Goal: Information Seeking & Learning: Learn about a topic

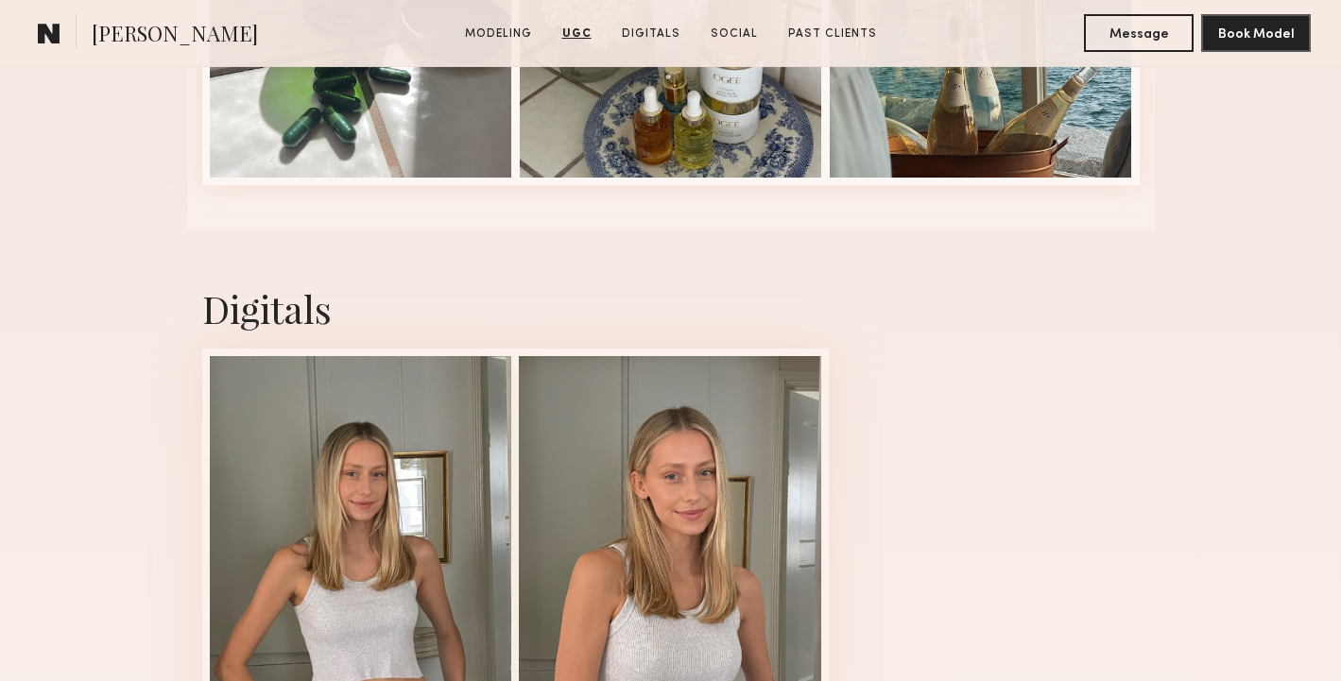
scroll to position [3113, 0]
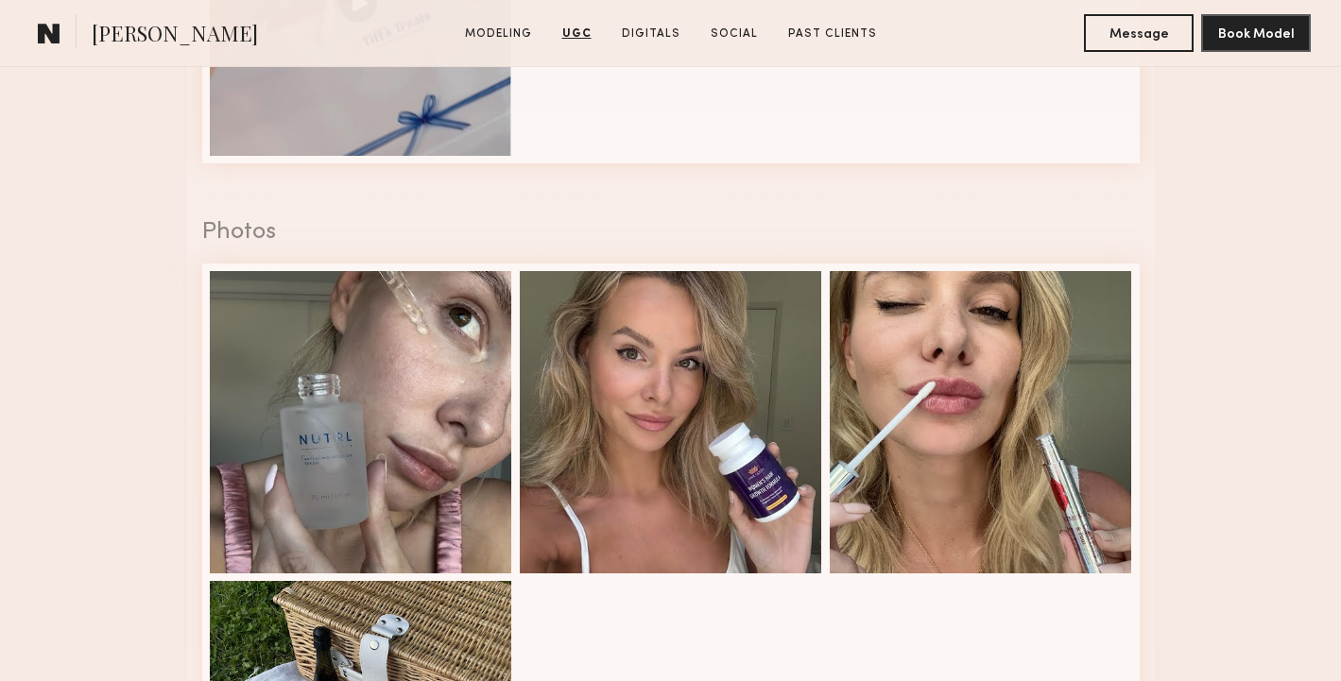
scroll to position [2825, 0]
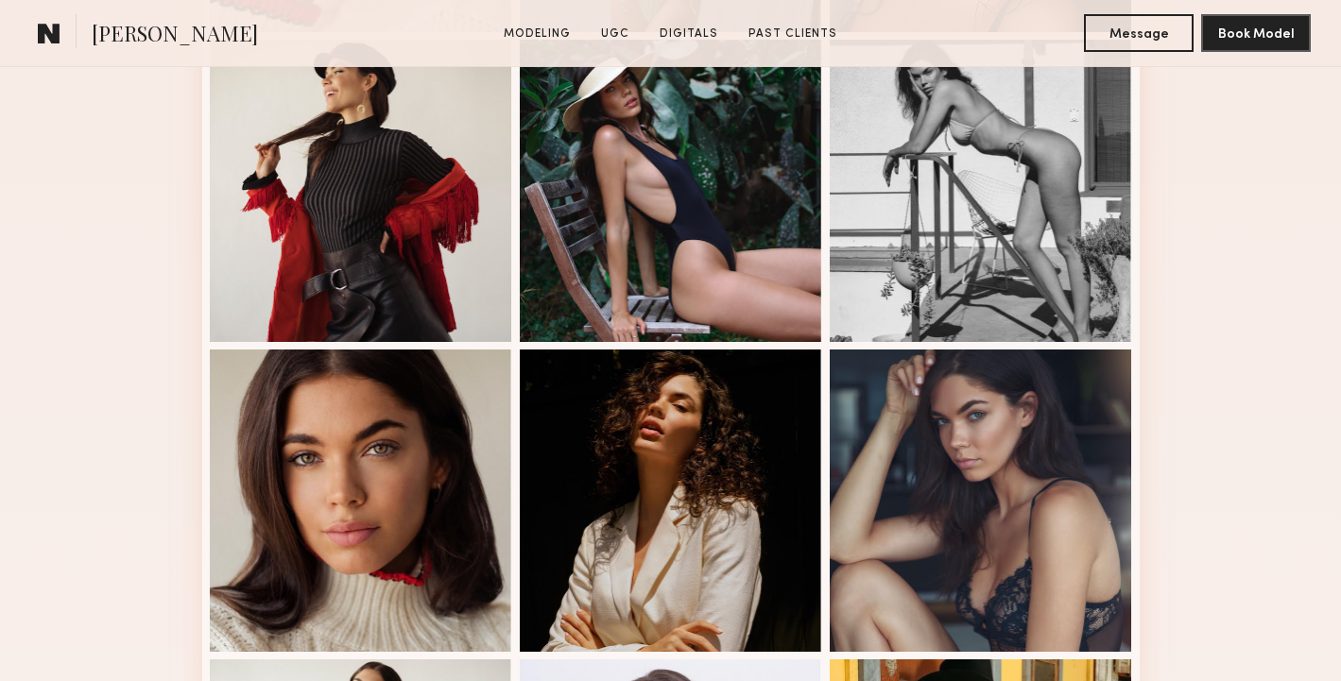
scroll to position [1365, 0]
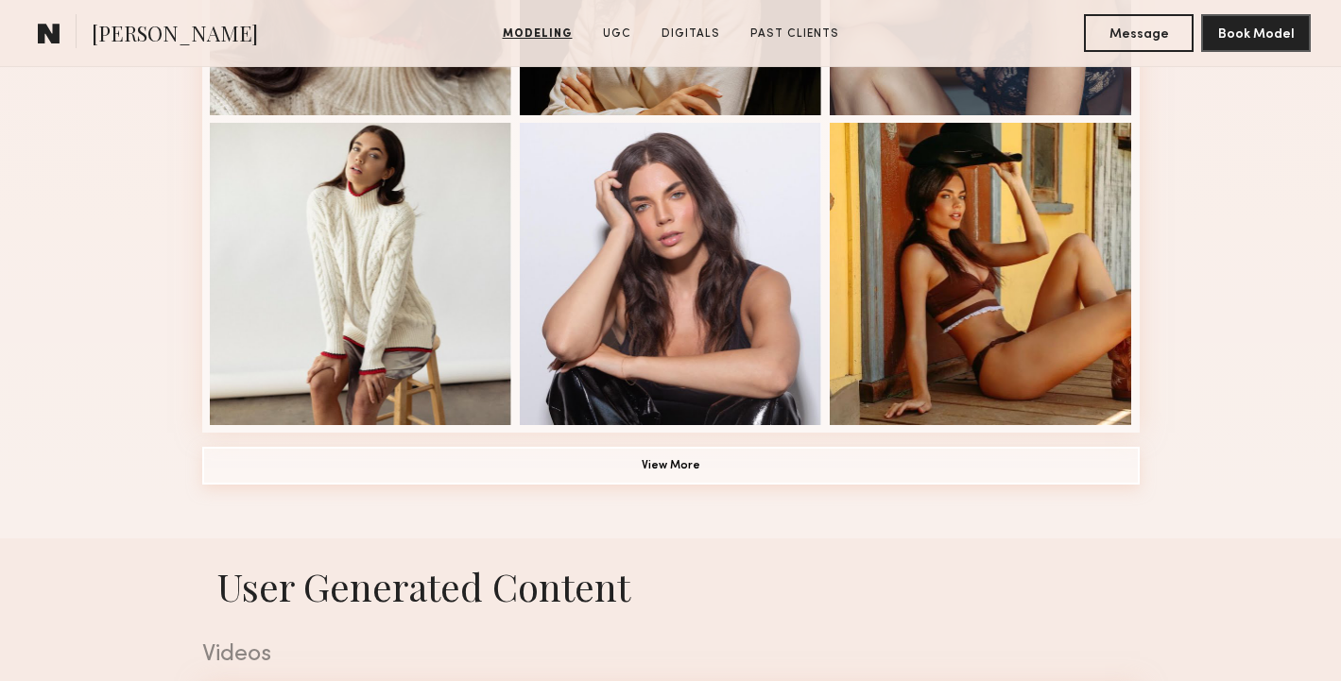
click at [655, 448] on button "View More" at bounding box center [670, 466] width 937 height 38
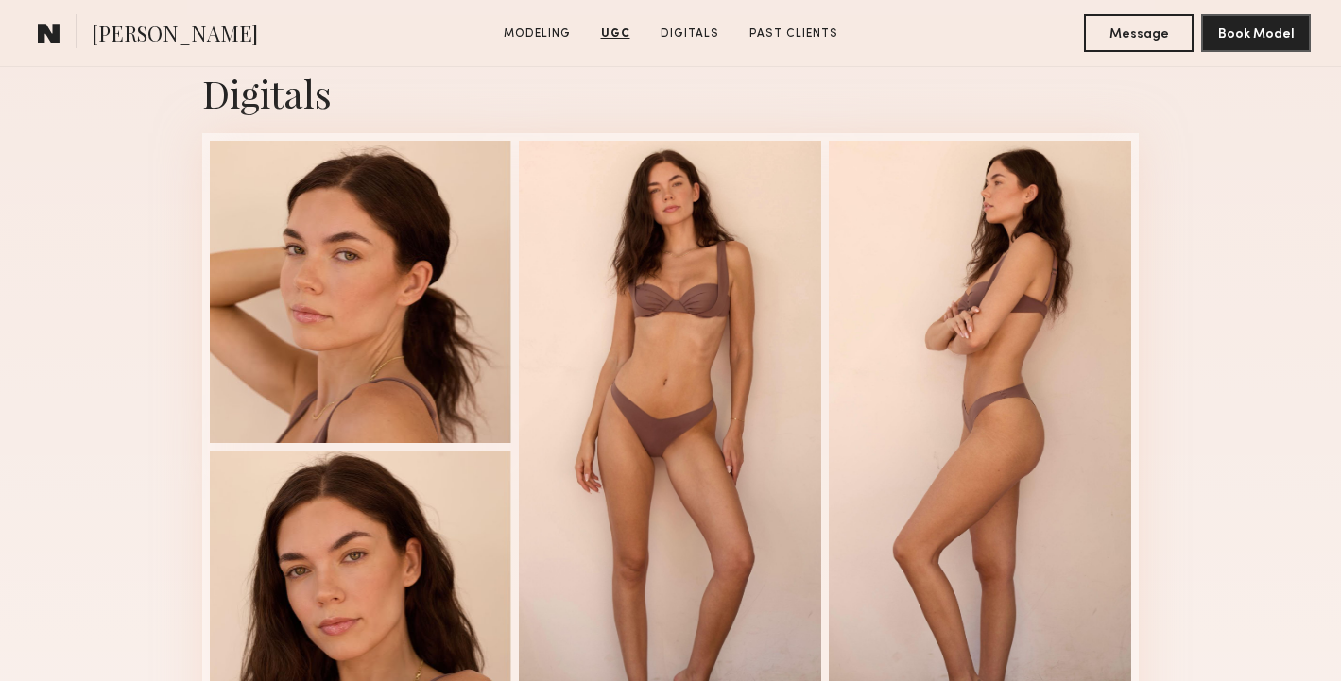
scroll to position [5244, 0]
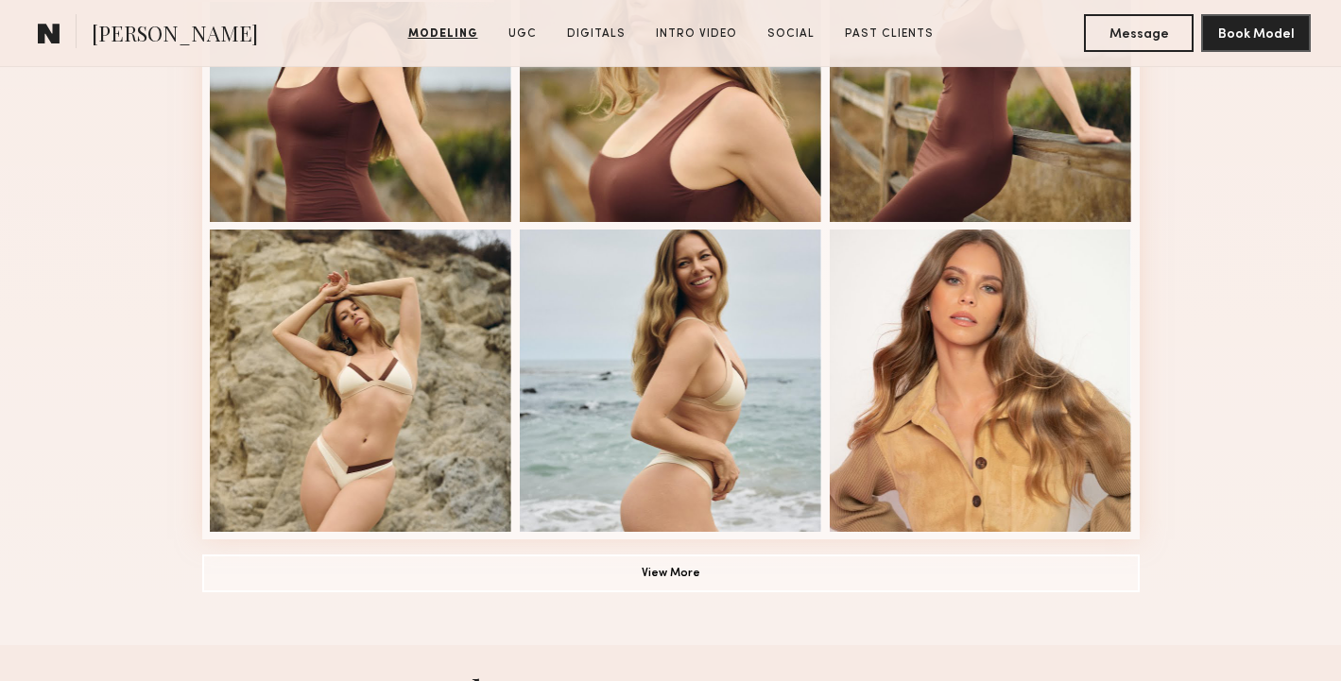
scroll to position [1379, 0]
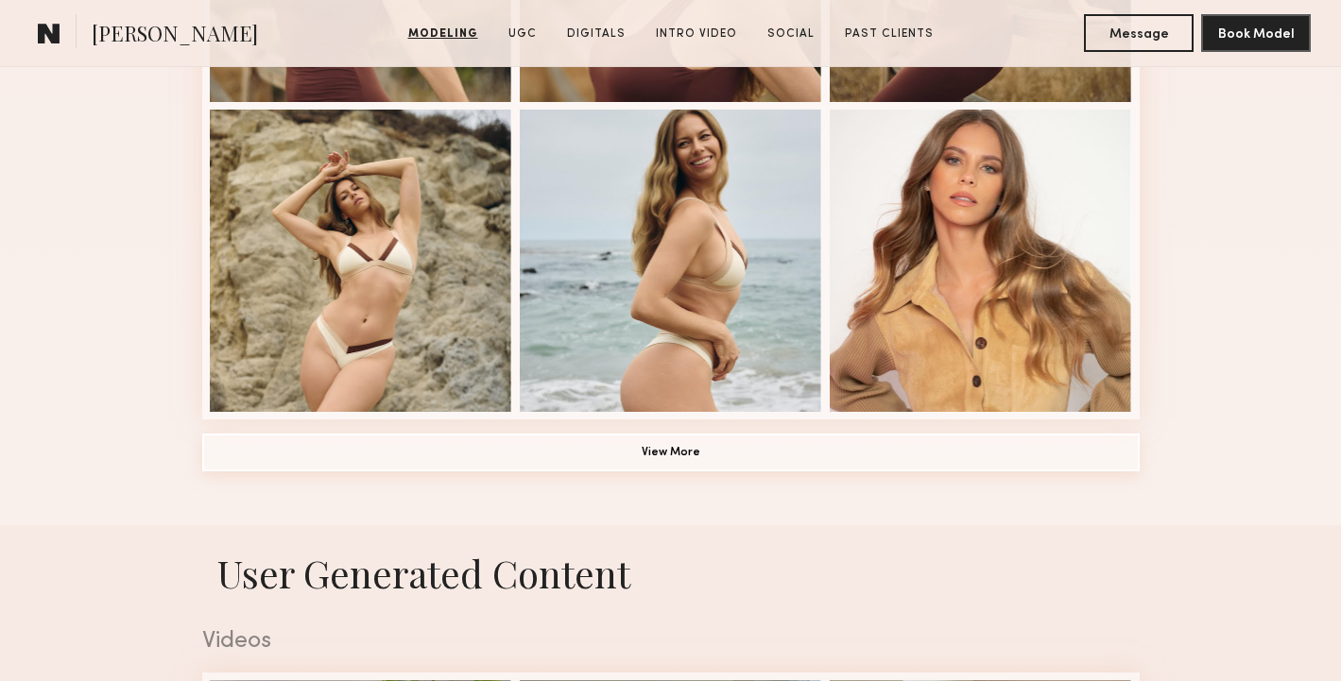
click at [707, 457] on button "View More" at bounding box center [670, 453] width 937 height 38
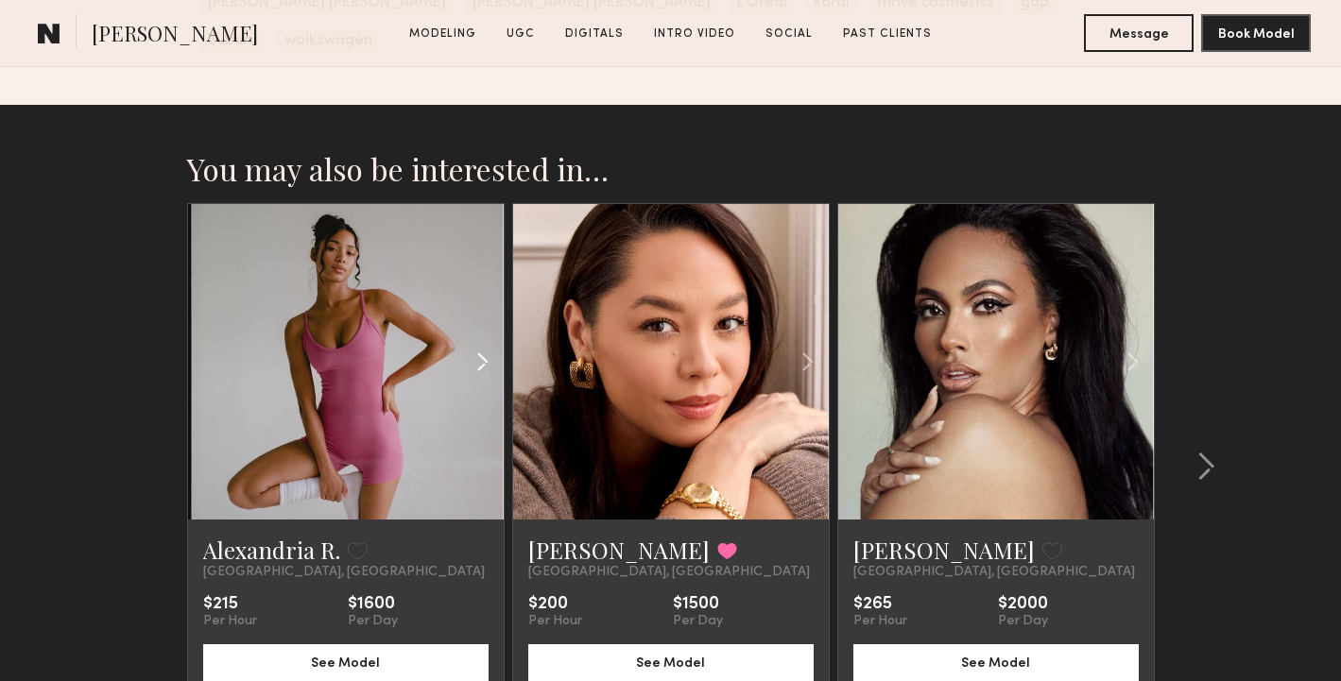
scroll to position [6484, 0]
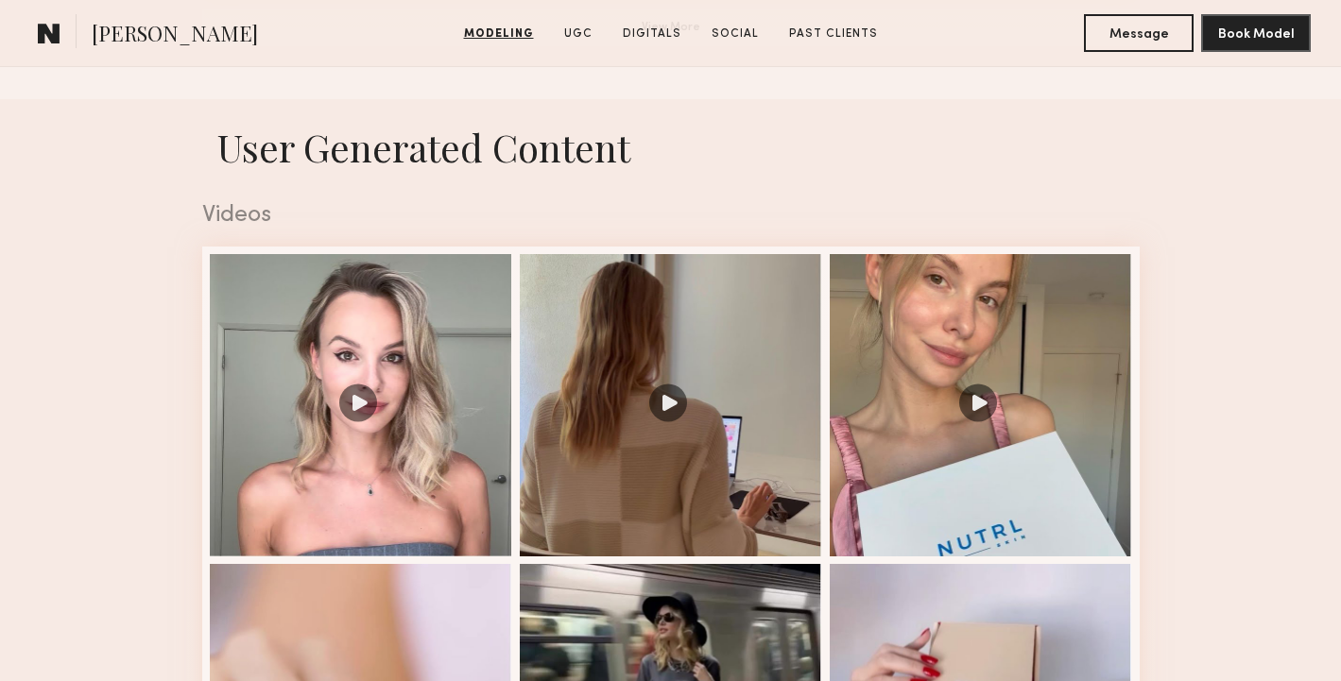
scroll to position [1592, 0]
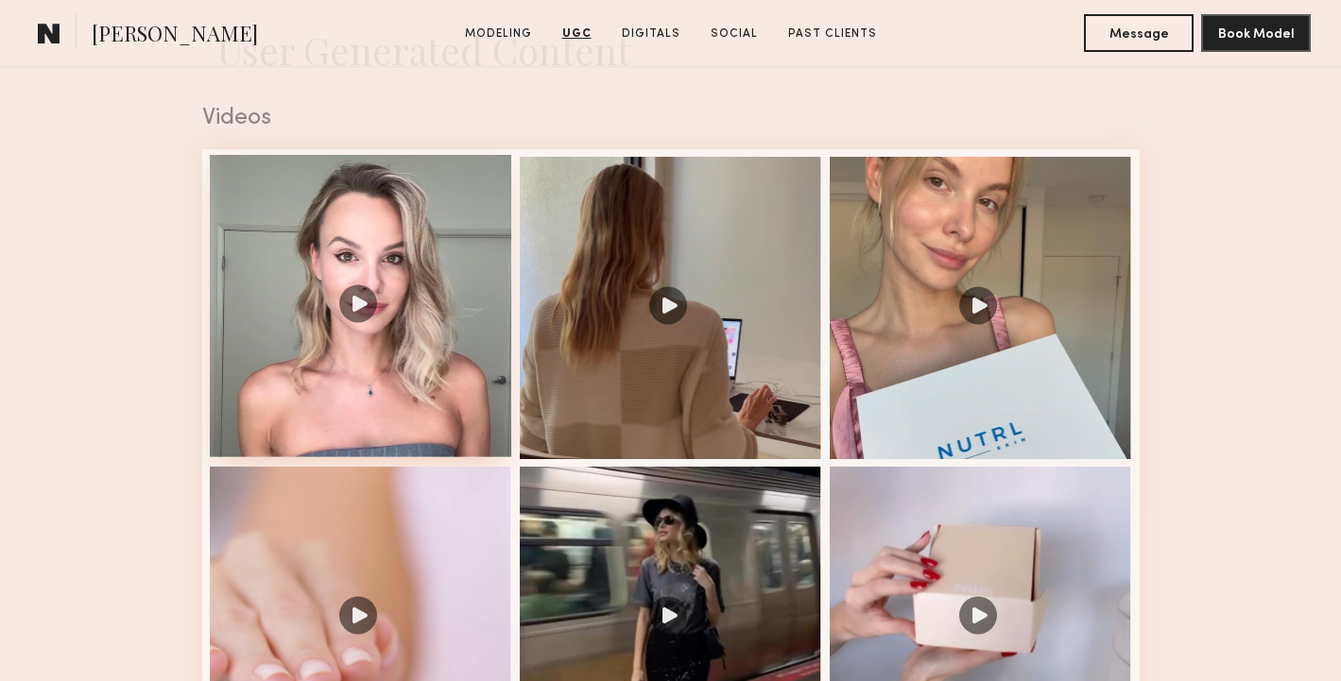
click at [470, 417] on div at bounding box center [361, 306] width 302 height 302
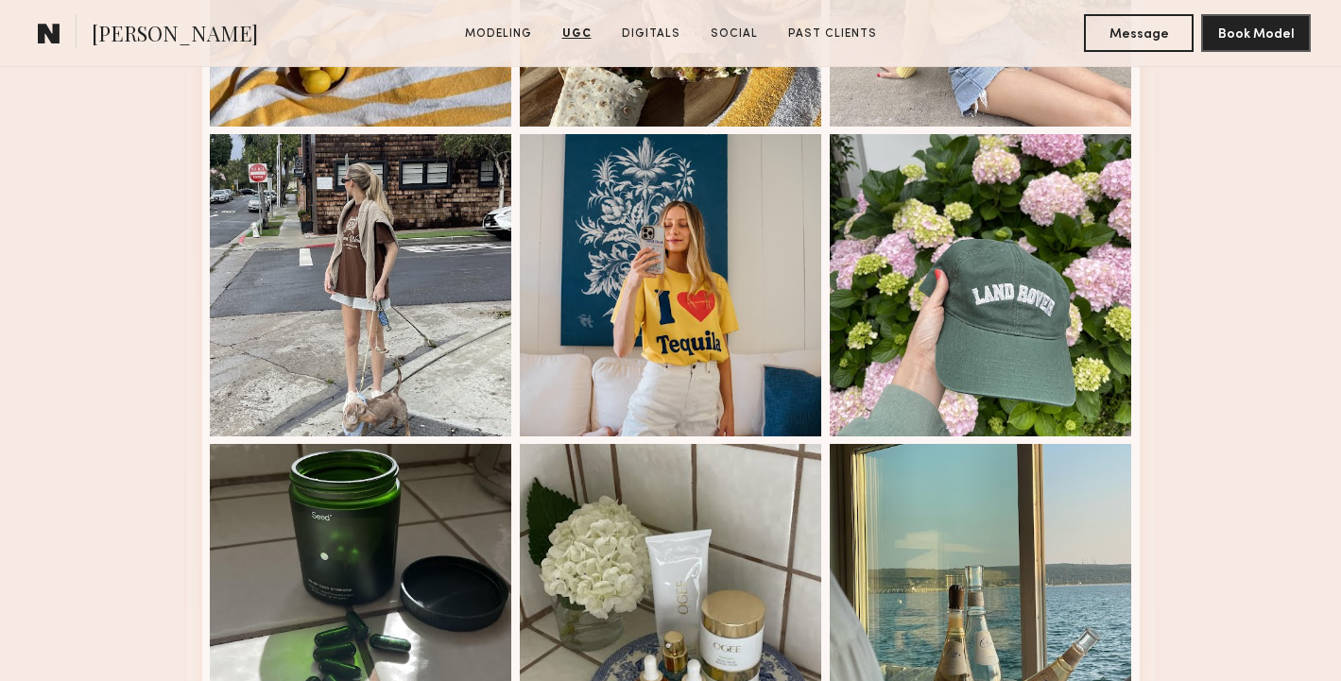
scroll to position [2582, 0]
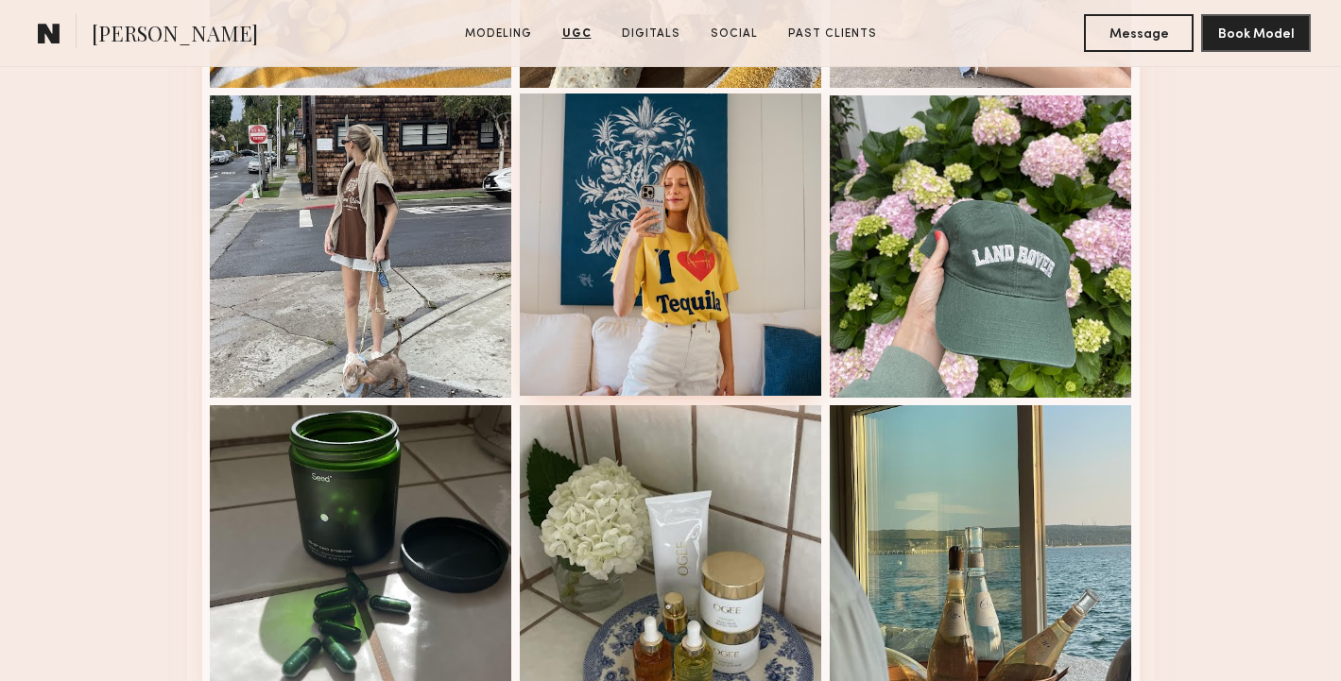
click at [664, 285] on div at bounding box center [671, 245] width 302 height 302
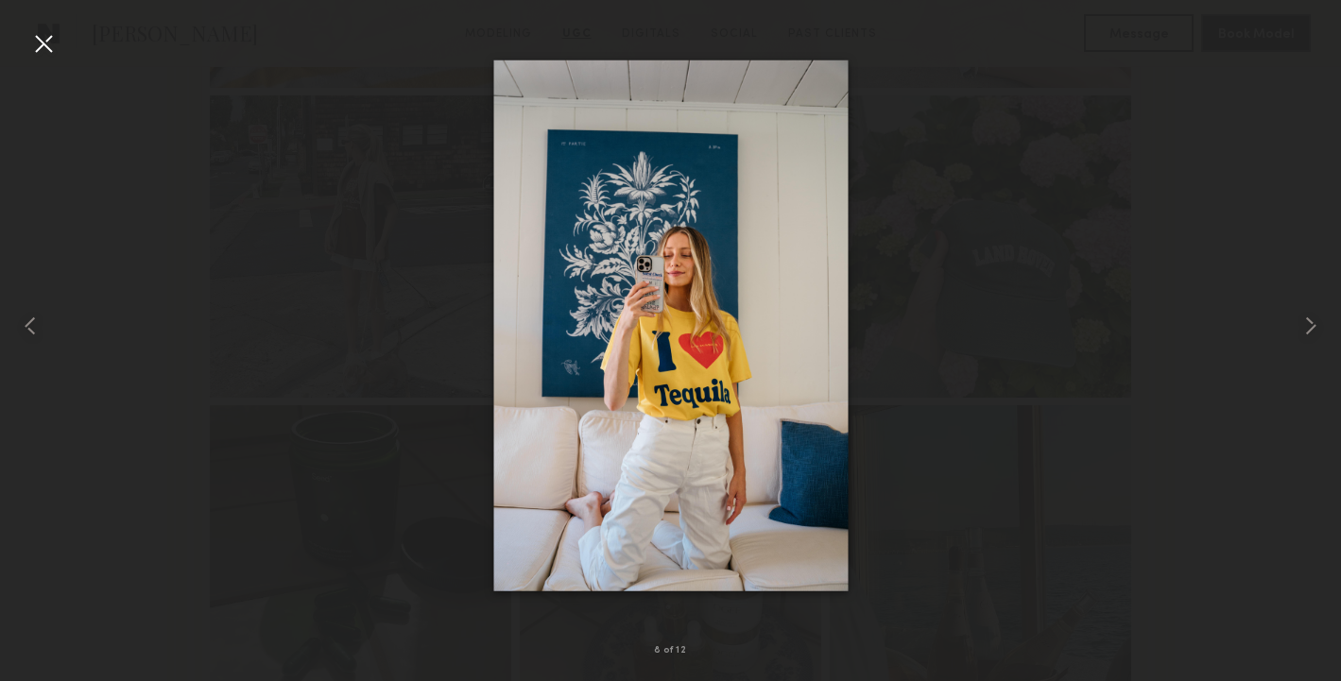
click at [44, 40] on div at bounding box center [43, 43] width 30 height 30
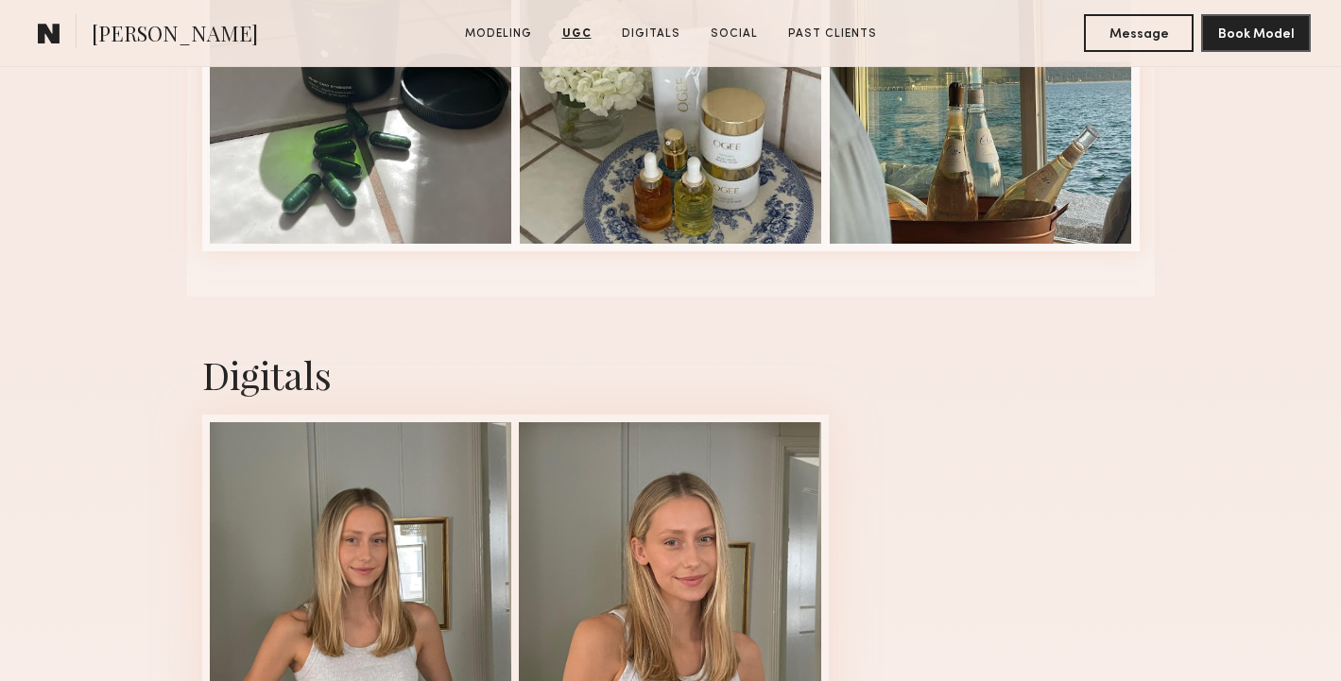
scroll to position [3245, 0]
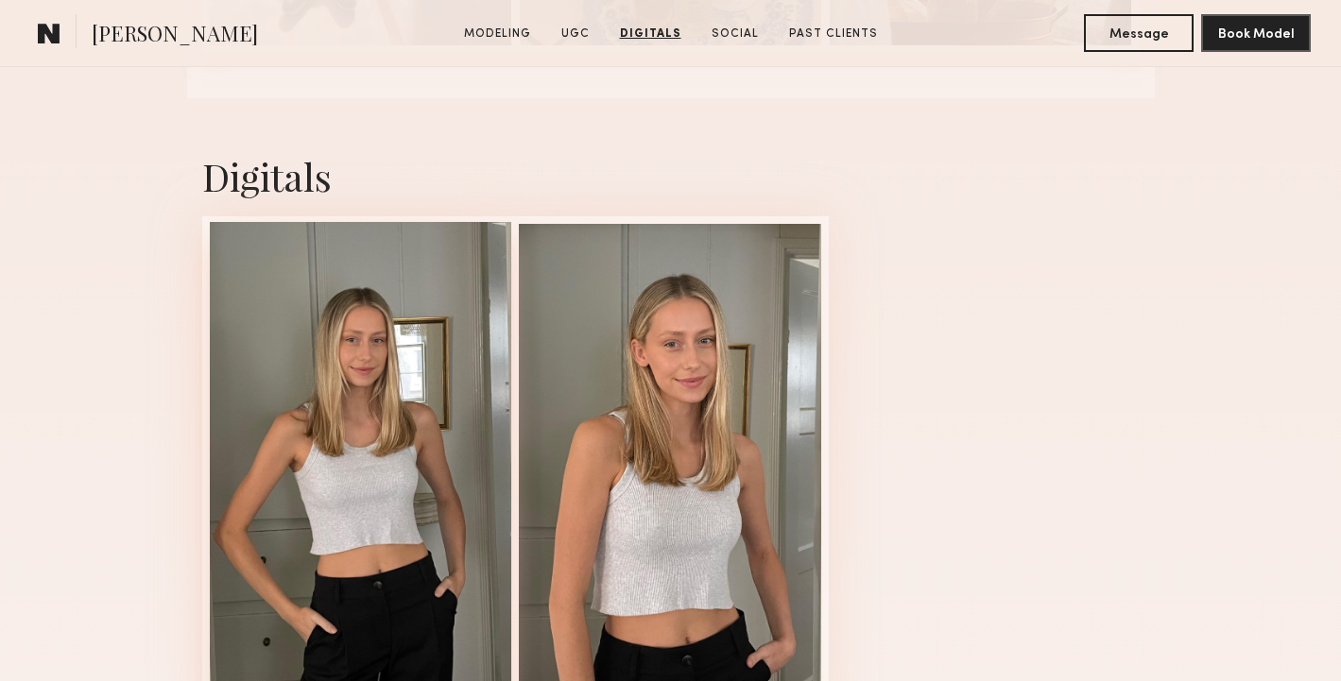
click at [394, 341] on div at bounding box center [361, 528] width 302 height 612
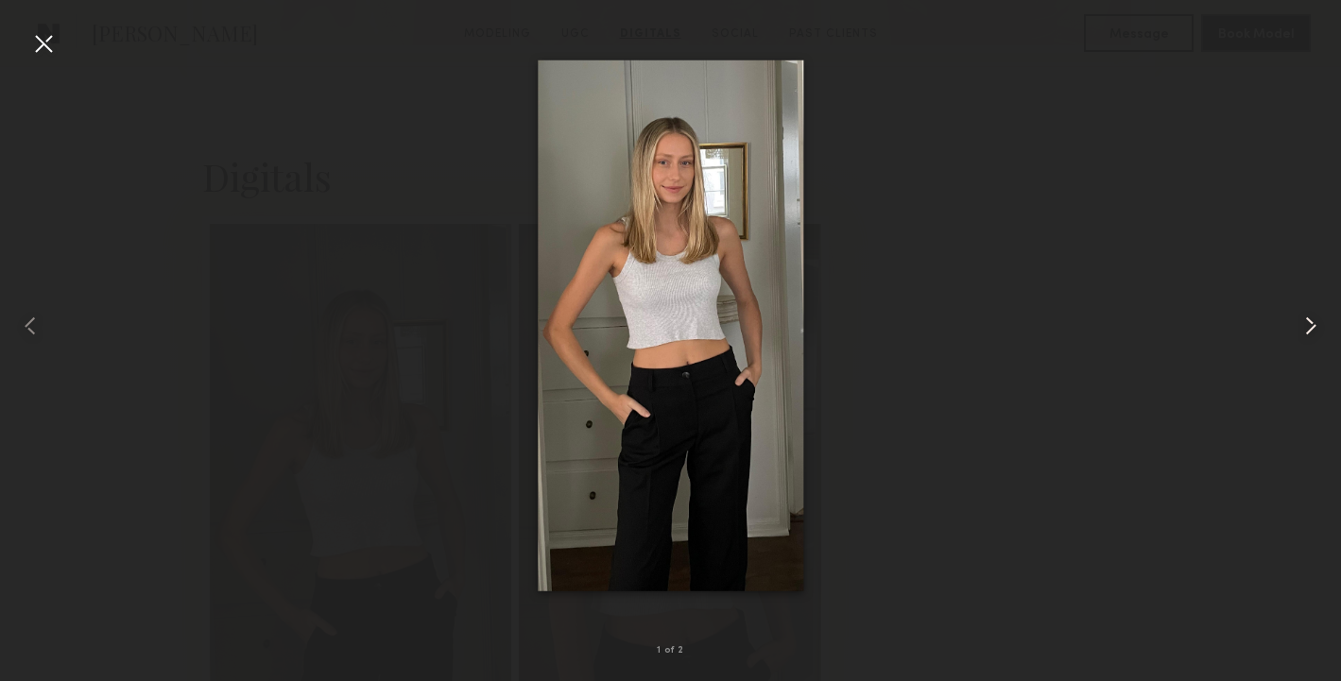
click at [1308, 311] on common-icon at bounding box center [1310, 326] width 30 height 30
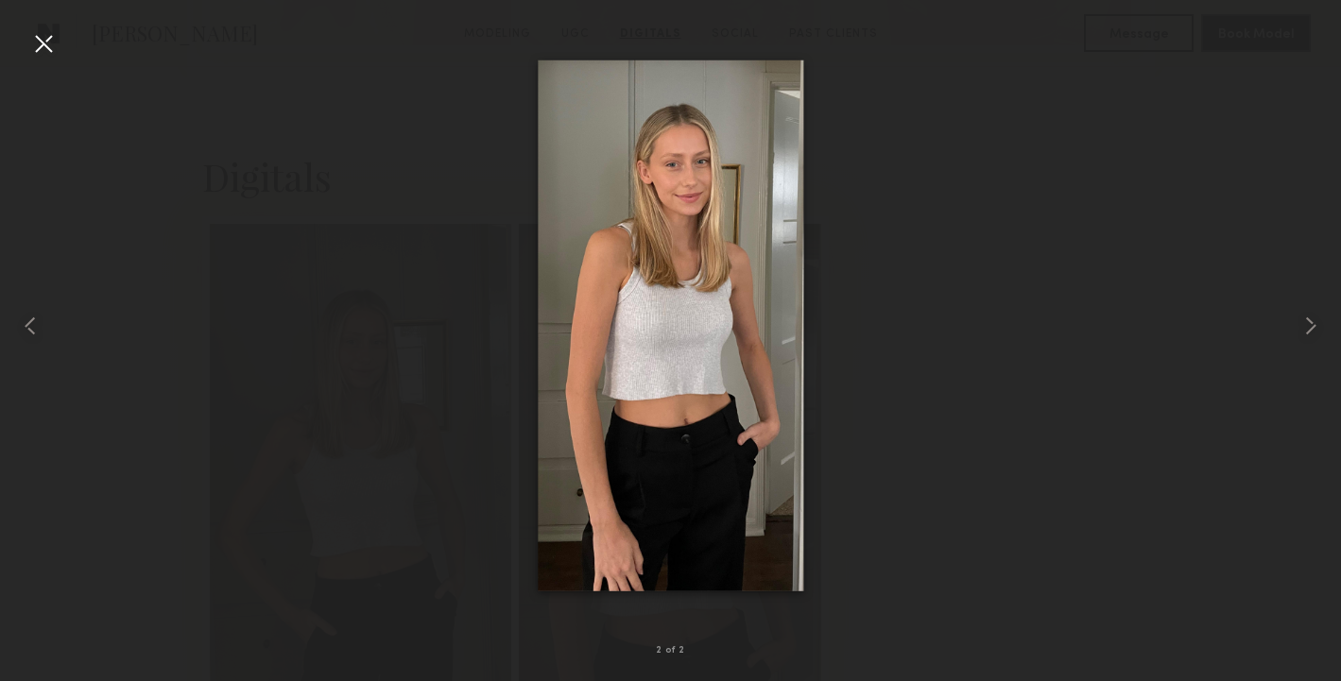
click at [71, 45] on div at bounding box center [670, 325] width 1341 height 591
click at [49, 40] on div at bounding box center [43, 43] width 30 height 30
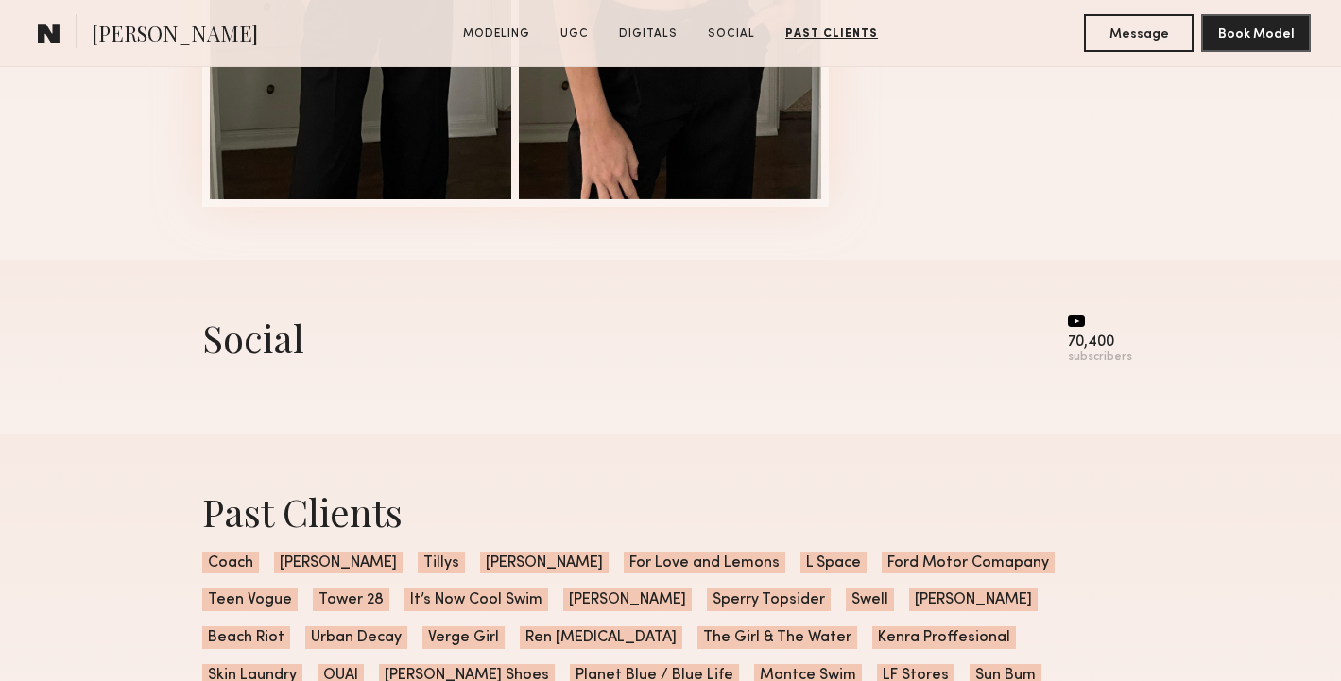
scroll to position [3880, 0]
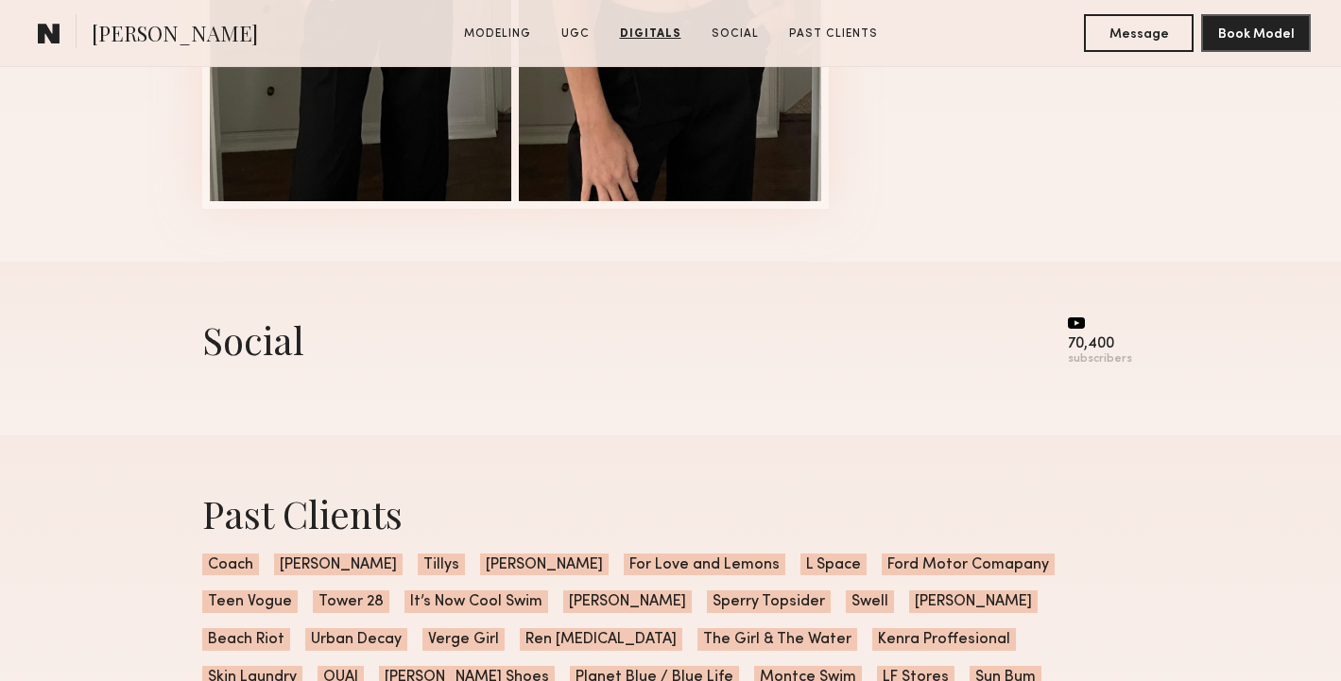
click at [1076, 323] on icon at bounding box center [1076, 322] width 17 height 11
click at [1093, 345] on div "70,400" at bounding box center [1100, 344] width 64 height 14
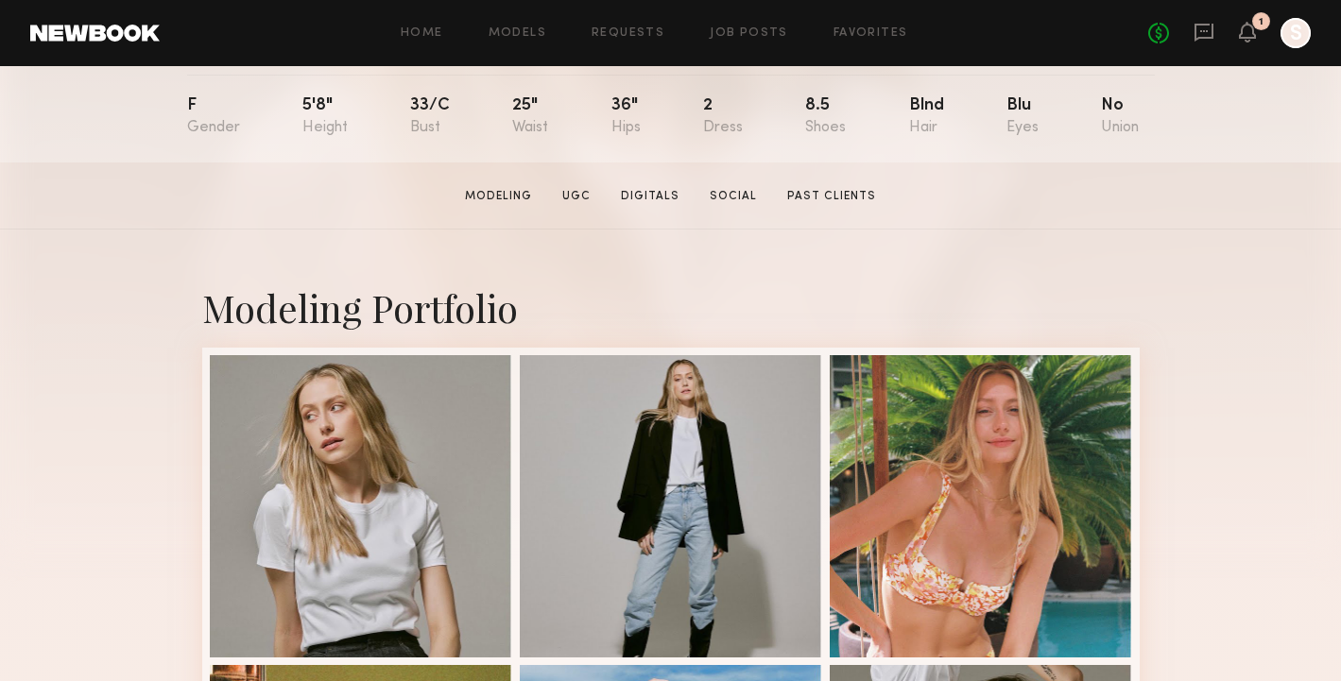
scroll to position [261, 0]
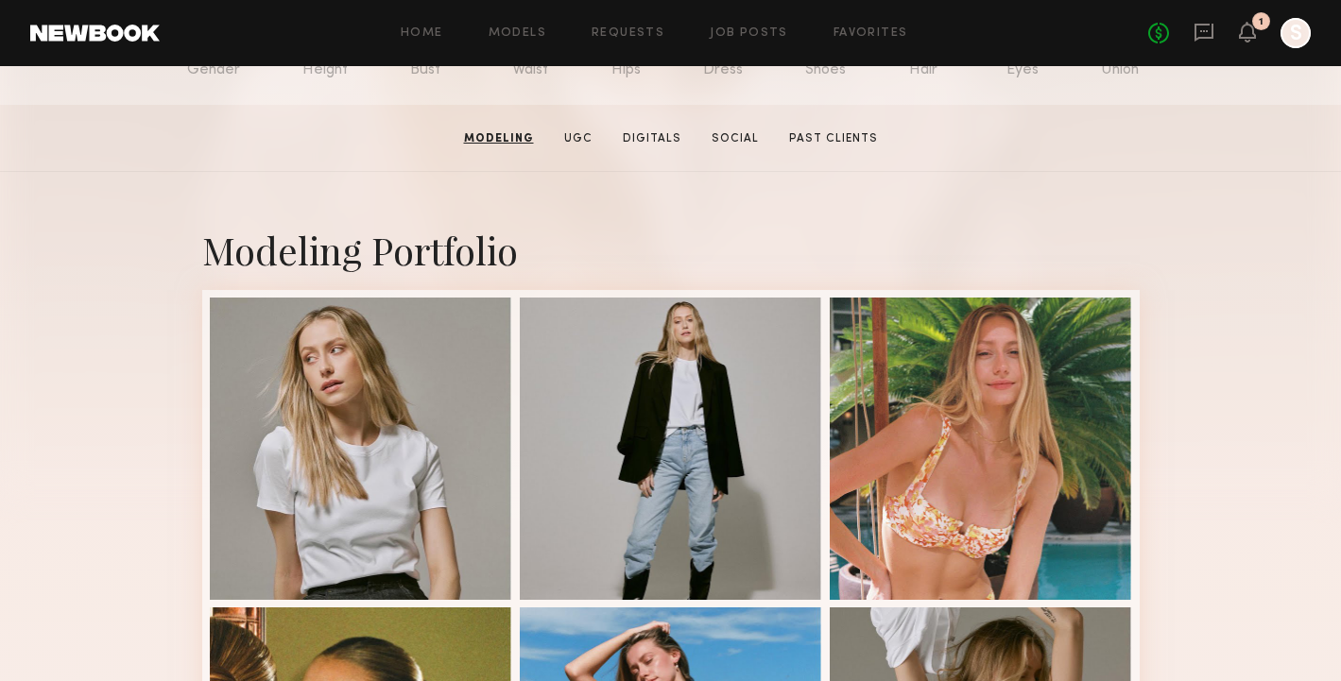
click at [573, 129] on section "Modeling UGC Digitals Social Past Clients" at bounding box center [670, 138] width 429 height 19
click at [741, 136] on link "Social" at bounding box center [735, 138] width 62 height 17
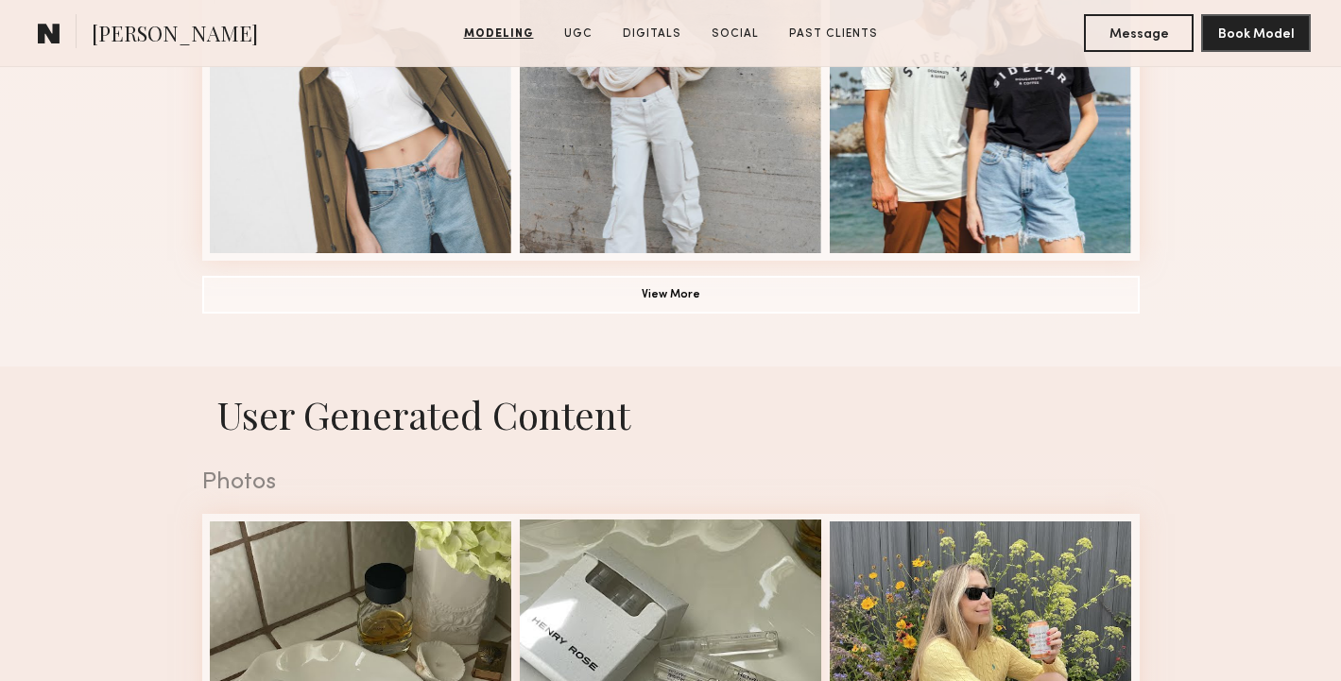
scroll to position [1573, 0]
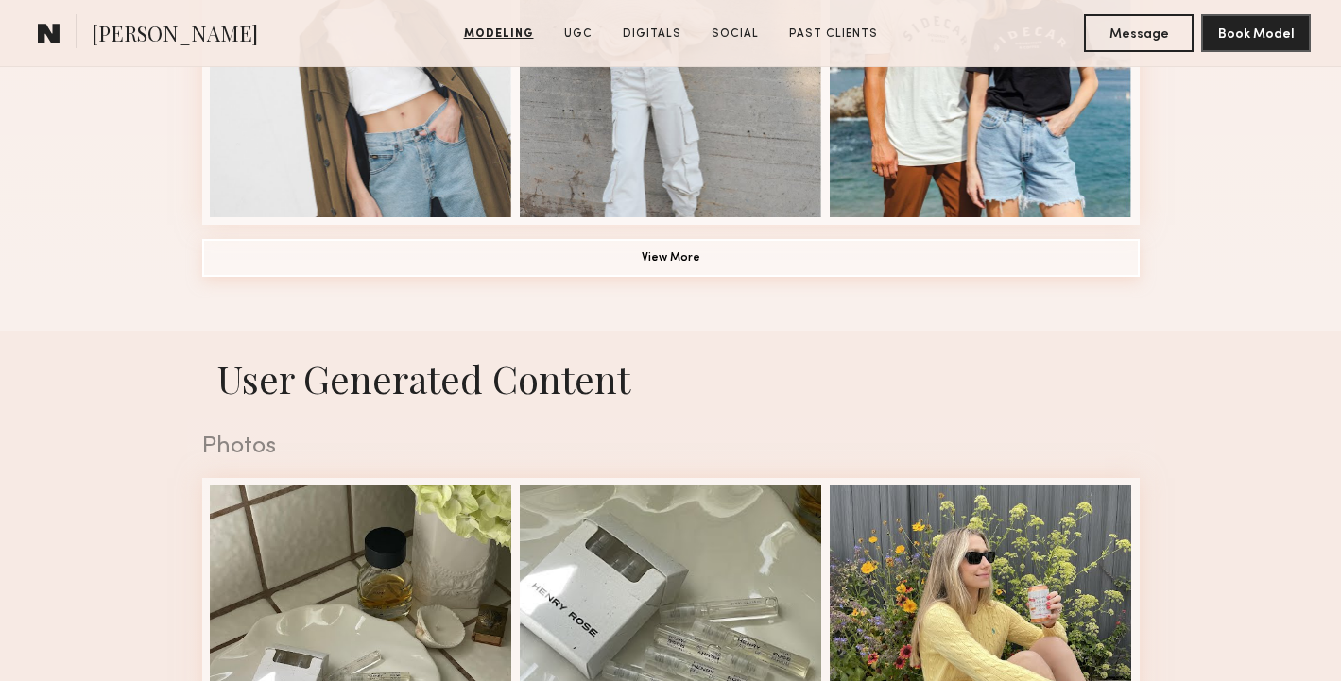
click at [719, 272] on button "View More" at bounding box center [670, 258] width 937 height 38
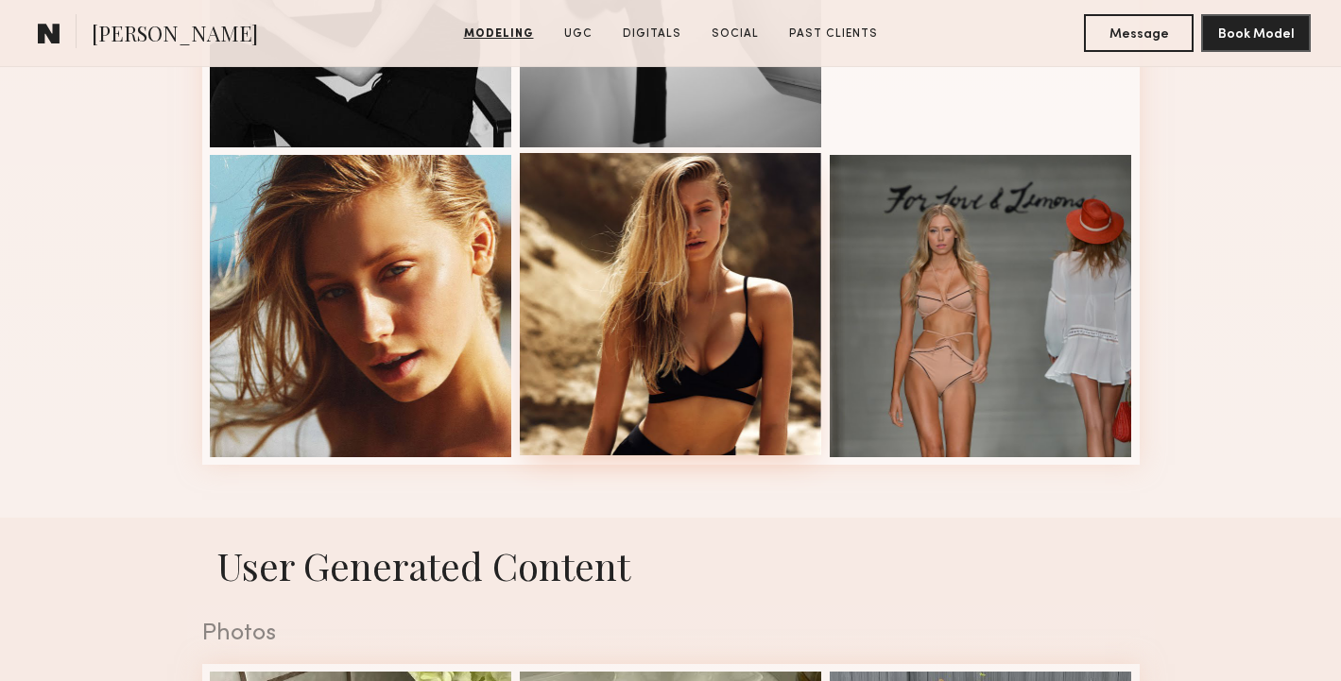
scroll to position [2563, 0]
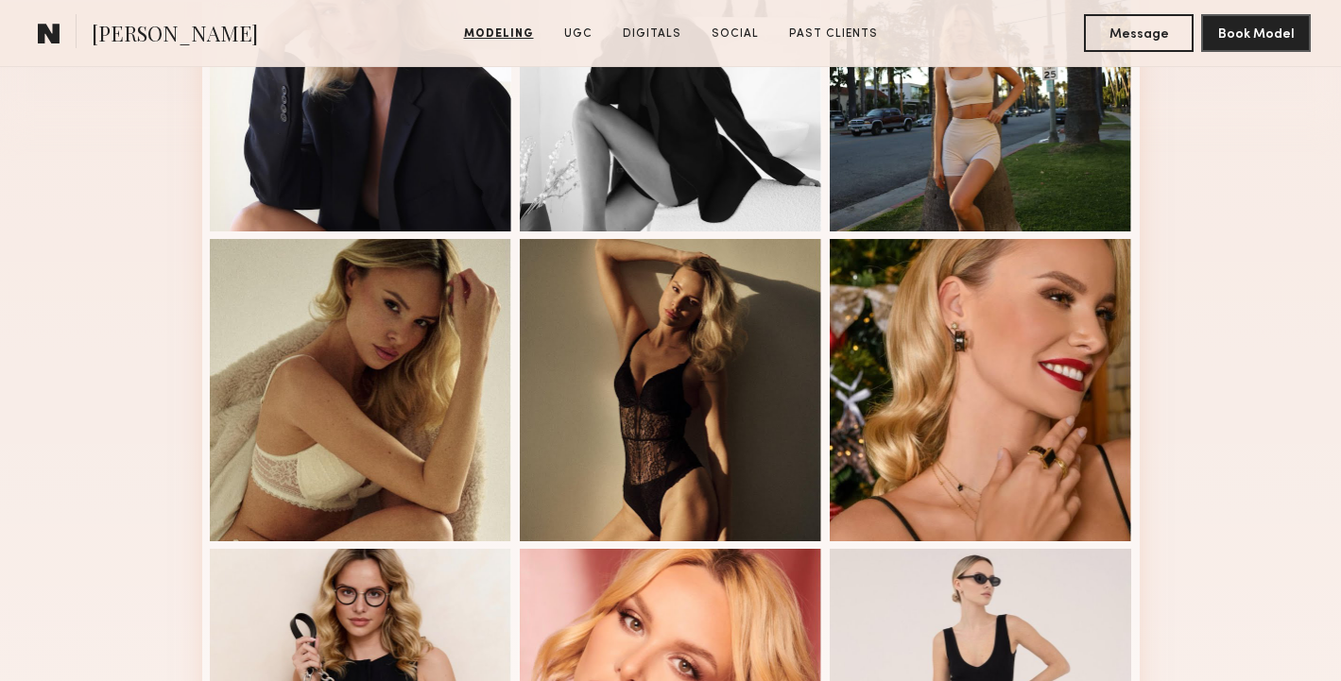
scroll to position [896, 0]
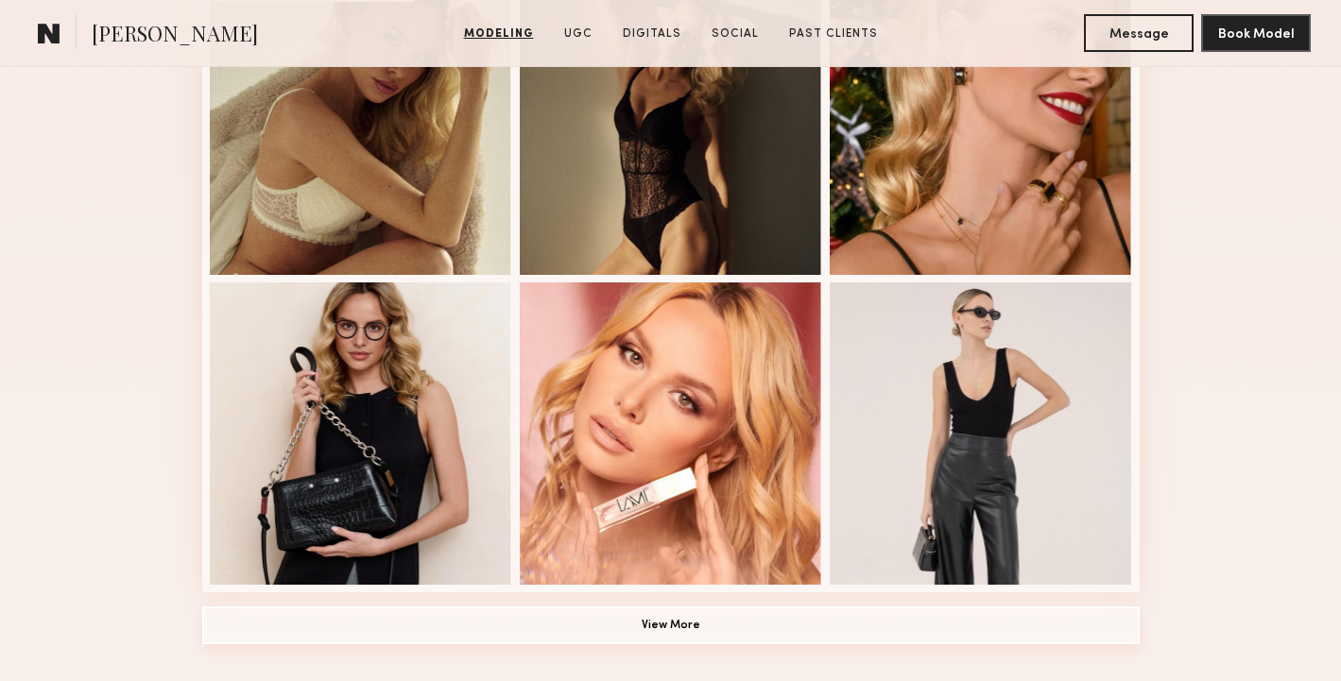
click at [744, 639] on button "View More" at bounding box center [670, 626] width 937 height 38
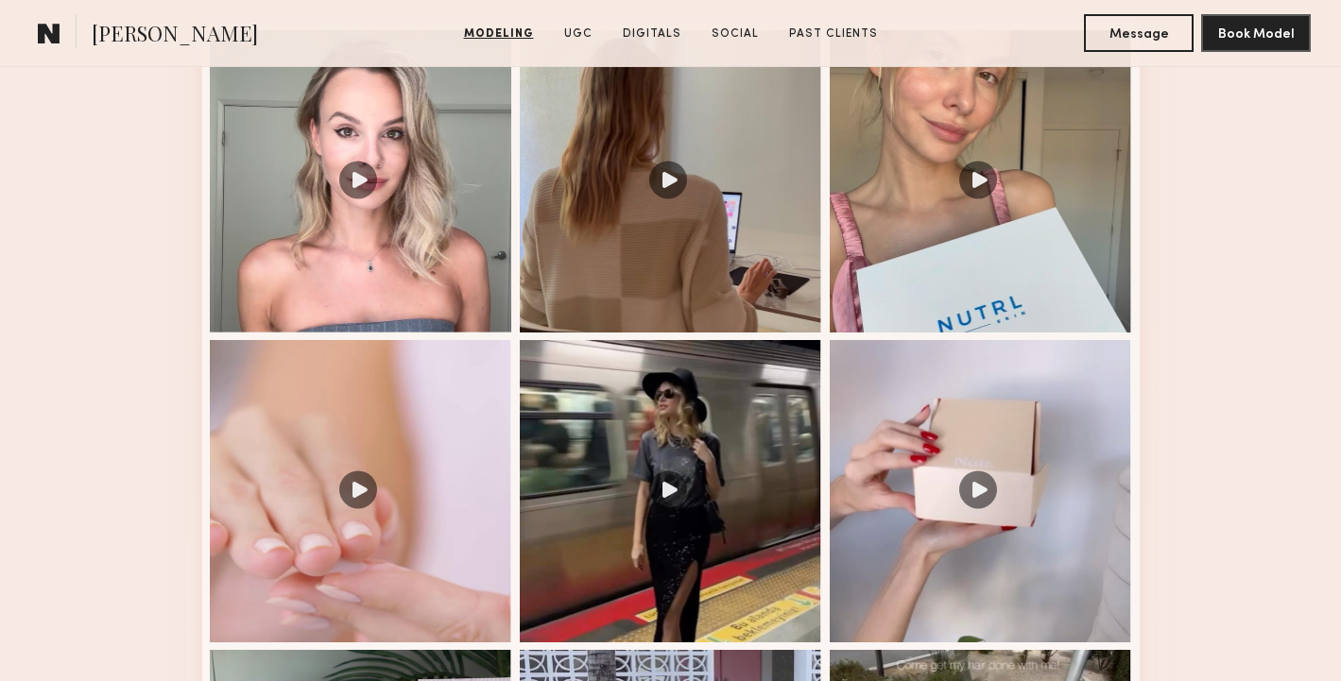
scroll to position [3242, 0]
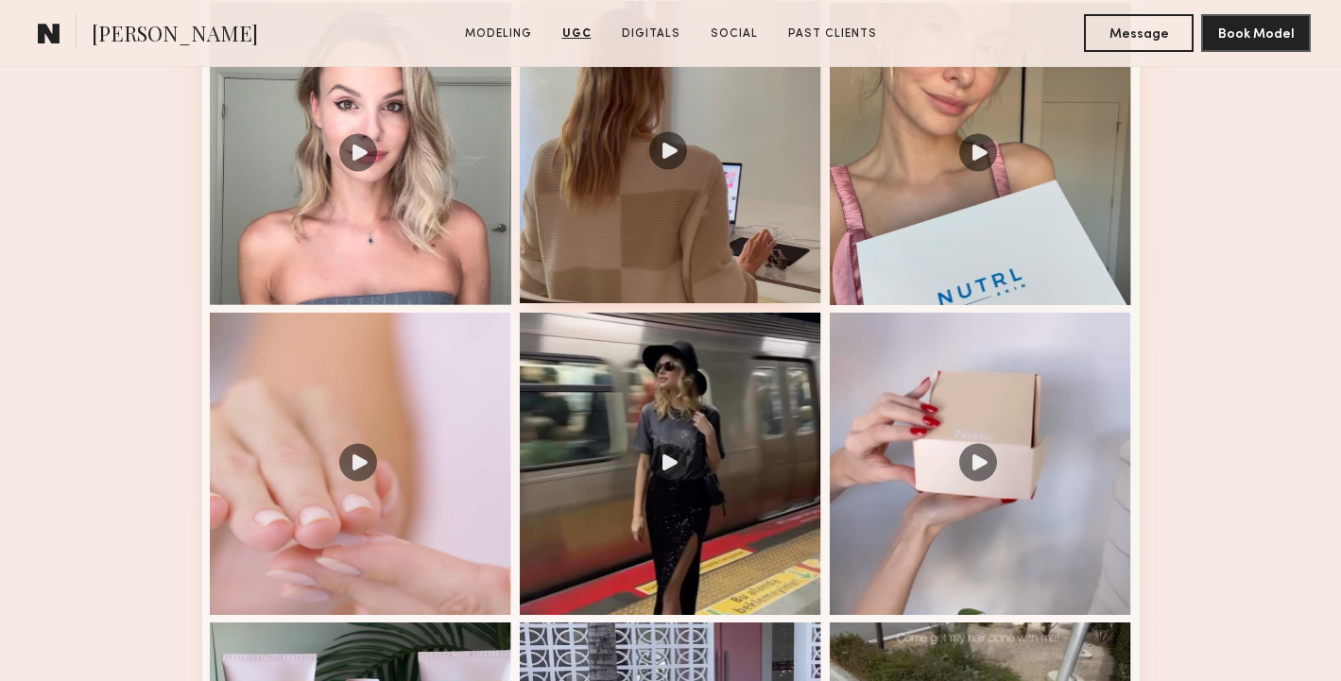
click at [746, 263] on div at bounding box center [671, 152] width 302 height 302
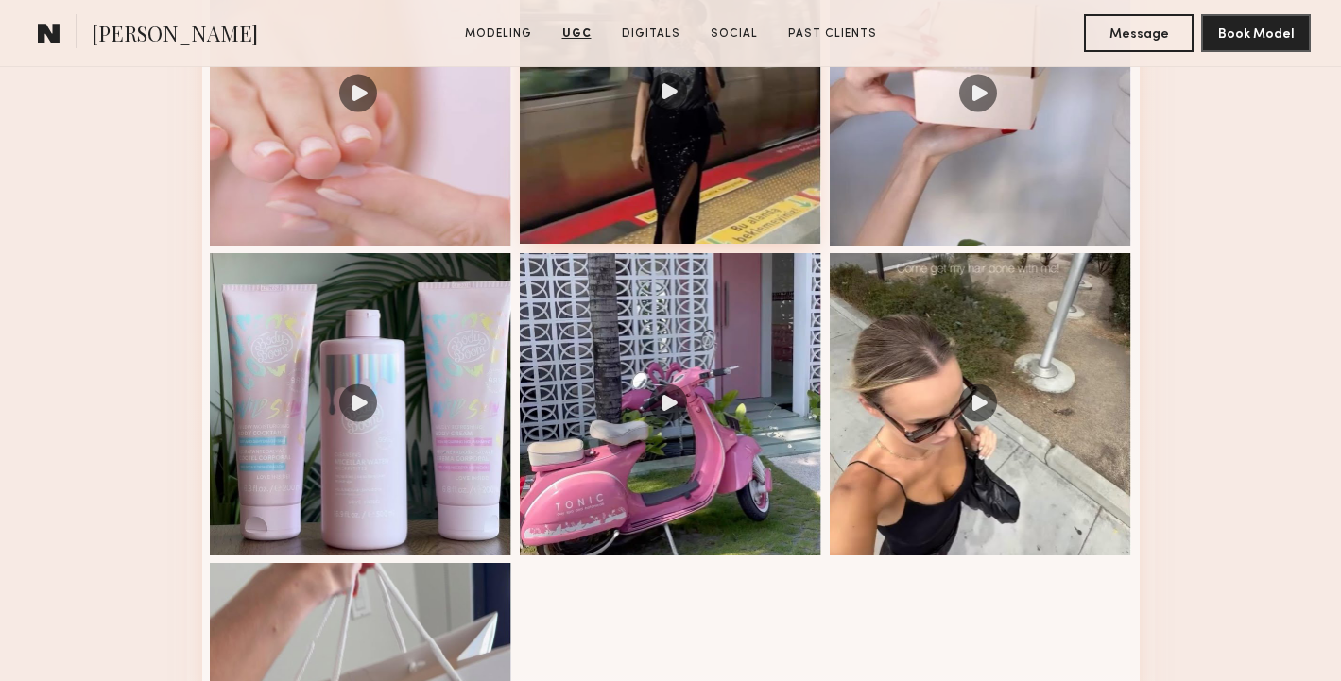
scroll to position [3762, 0]
